Goal: Information Seeking & Learning: Learn about a topic

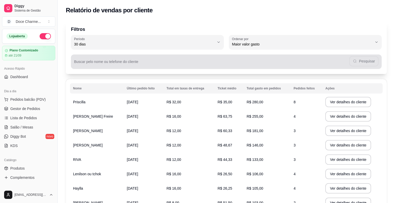
select select "30"
select select "HIGHEST_TOTAL_SPENT_WITH_ORDERS"
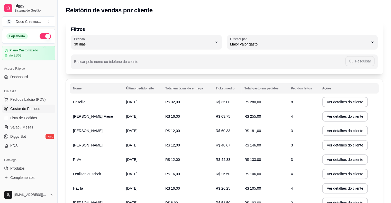
click at [29, 110] on span "Gestor de Pedidos" at bounding box center [25, 108] width 30 height 5
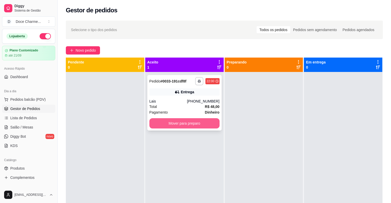
click at [184, 124] on button "Mover para preparo" at bounding box center [184, 123] width 70 height 10
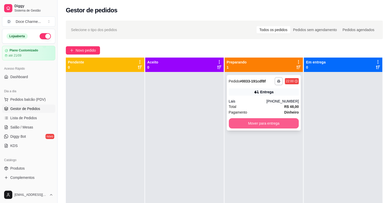
click at [238, 121] on button "Mover para entrega" at bounding box center [264, 123] width 70 height 10
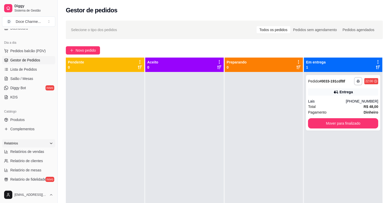
scroll to position [51, 0]
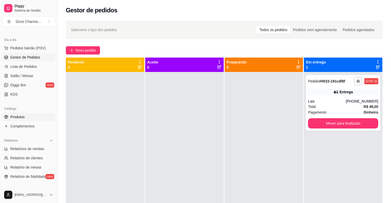
click at [26, 116] on link "Produtos" at bounding box center [28, 117] width 53 height 8
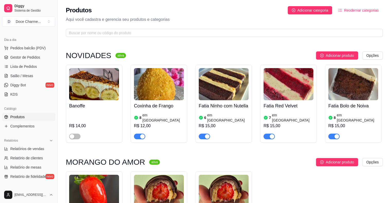
click at [272, 139] on div "button" at bounding box center [272, 136] width 5 height 5
click at [36, 56] on span "Gestor de Pedidos" at bounding box center [25, 57] width 30 height 5
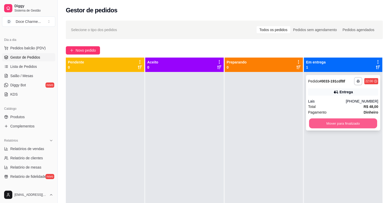
click at [351, 121] on button "Mover para finalizado" at bounding box center [343, 124] width 68 height 10
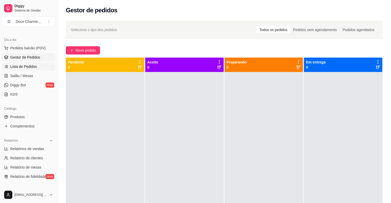
click at [30, 67] on span "Lista de Pedidos" at bounding box center [23, 66] width 27 height 5
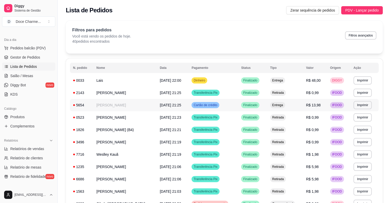
click at [109, 105] on td "[PERSON_NAME]" at bounding box center [125, 105] width 64 height 12
click at [365, 103] on button "Imprimir" at bounding box center [363, 105] width 18 height 8
click at [358, 135] on button "DELIVERY" at bounding box center [355, 133] width 36 height 8
click at [30, 58] on span "Gestor de Pedidos" at bounding box center [25, 57] width 30 height 5
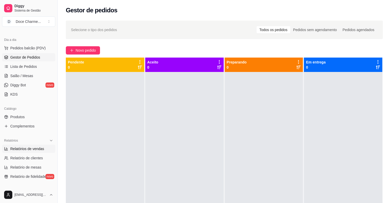
click at [35, 150] on span "Relatórios de vendas" at bounding box center [27, 148] width 34 height 5
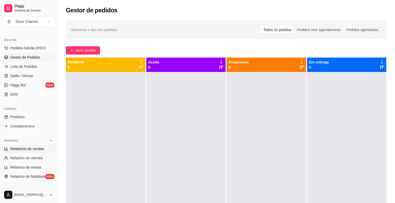
select select "ALL"
select select "0"
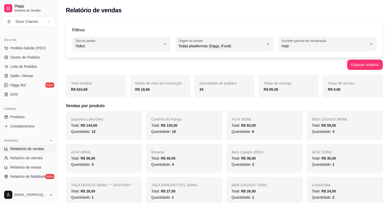
click at [132, 50] on button "Tipo do pedido Todos" at bounding box center [121, 44] width 98 height 14
click at [105, 69] on span "Entrega" at bounding box center [118, 66] width 81 height 5
type input "DELIVERY"
select select "DELIVERY"
click at [34, 58] on span "Gestor de Pedidos" at bounding box center [25, 57] width 30 height 5
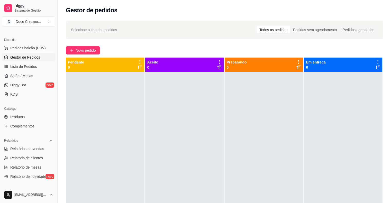
click at [209, 120] on div at bounding box center [184, 173] width 78 height 203
click at [31, 150] on span "Relatórios de vendas" at bounding box center [27, 148] width 34 height 5
select select "ALL"
select select "0"
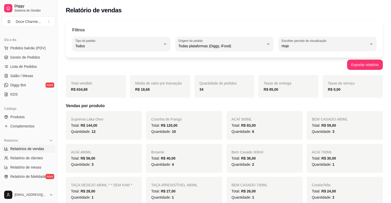
click at [114, 65] on div "Exportar relatório" at bounding box center [224, 65] width 317 height 10
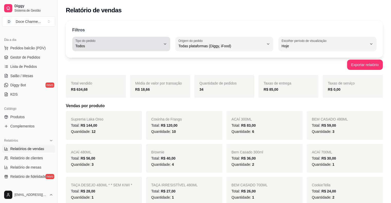
click at [129, 47] on span "Todos" at bounding box center [118, 45] width 86 height 5
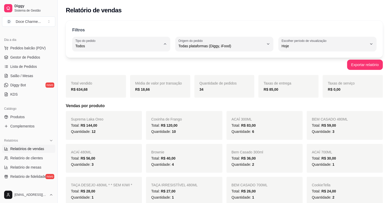
click at [101, 61] on li "Todos" at bounding box center [121, 58] width 90 height 8
drag, startPoint x: 78, startPoint y: 90, endPoint x: 86, endPoint y: 91, distance: 8.0
click at [85, 91] on strong "R$ 634,68" at bounding box center [79, 89] width 17 height 4
click at [98, 89] on div "R$ 634,68" at bounding box center [96, 89] width 50 height 6
drag, startPoint x: 97, startPoint y: 132, endPoint x: 94, endPoint y: 133, distance: 3.6
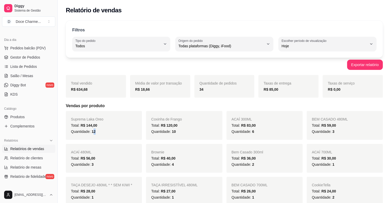
click at [94, 133] on div "Quantidade: 12" at bounding box center [104, 132] width 66 height 6
drag, startPoint x: 84, startPoint y: 126, endPoint x: 98, endPoint y: 126, distance: 13.6
click at [98, 126] on div "Total: R$ 144,00" at bounding box center [104, 125] width 66 height 6
click at [105, 125] on div "Total: R$ 144,00" at bounding box center [104, 125] width 66 height 6
drag, startPoint x: 86, startPoint y: 126, endPoint x: 97, endPoint y: 125, distance: 11.1
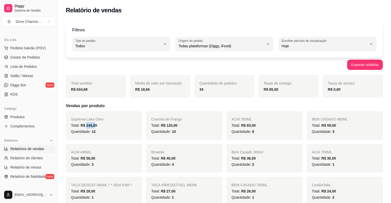
click at [96, 125] on span "R$ 144,00" at bounding box center [88, 125] width 17 height 4
drag, startPoint x: 268, startPoint y: 89, endPoint x: 283, endPoint y: 87, distance: 15.1
click at [283, 87] on div "R$ 85,00" at bounding box center [289, 89] width 50 height 6
click at [30, 59] on span "Gestor de Pedidos" at bounding box center [25, 57] width 30 height 5
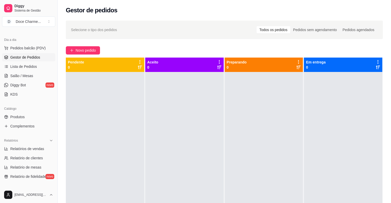
click at [140, 127] on div at bounding box center [105, 173] width 78 height 203
click at [30, 11] on span "Sistema de Gestão" at bounding box center [33, 10] width 39 height 4
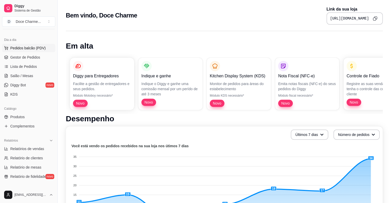
click at [31, 46] on span "Pedidos balcão (PDV)" at bounding box center [27, 48] width 35 height 5
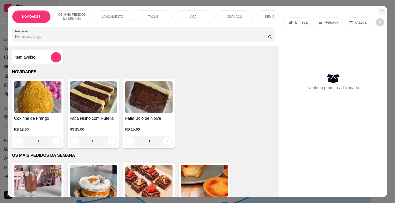
click at [383, 10] on button "Close" at bounding box center [382, 11] width 8 height 8
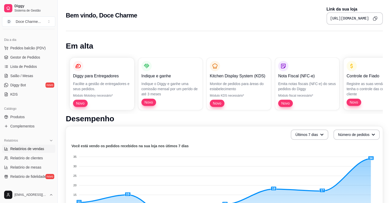
click at [22, 147] on span "Relatórios de vendas" at bounding box center [27, 148] width 34 height 5
select select "ALL"
select select "0"
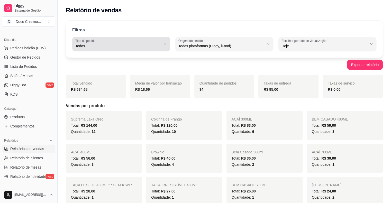
click at [123, 50] on button "Tipo do pedido Todos" at bounding box center [121, 44] width 98 height 14
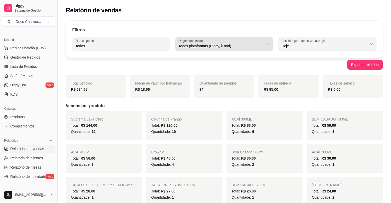
click at [197, 47] on span "Todas plataformas (Diggy, iFood)" at bounding box center [221, 45] width 86 height 5
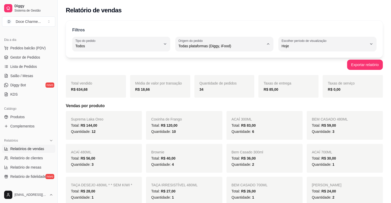
click at [189, 75] on span "iFood" at bounding box center [221, 75] width 81 height 5
type input "IFOOD"
select select "IFOOD"
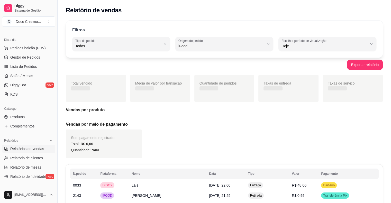
scroll to position [5, 0]
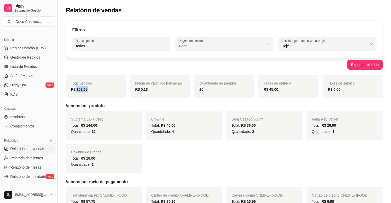
drag, startPoint x: 89, startPoint y: 89, endPoint x: 74, endPoint y: 90, distance: 14.9
click at [74, 90] on div "R$ 102,68" at bounding box center [96, 89] width 50 height 6
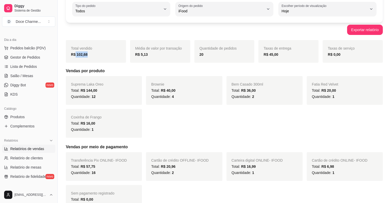
scroll to position [26, 0]
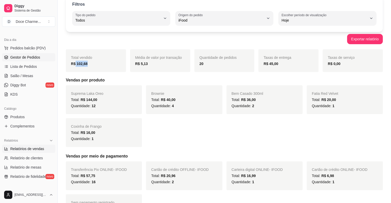
click at [21, 60] on link "Gestor de Pedidos" at bounding box center [28, 57] width 53 height 8
